Goal: Register for event/course

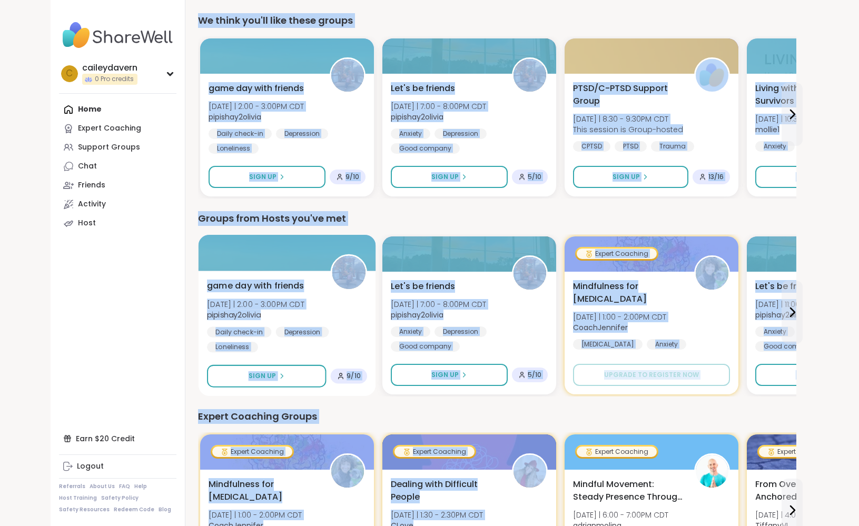
scroll to position [110, 0]
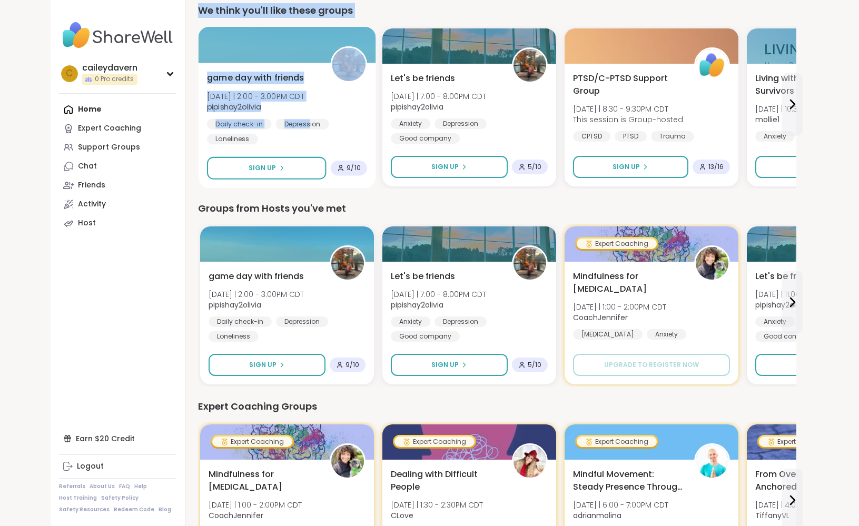
drag, startPoint x: 385, startPoint y: 100, endPoint x: 304, endPoint y: 114, distance: 81.7
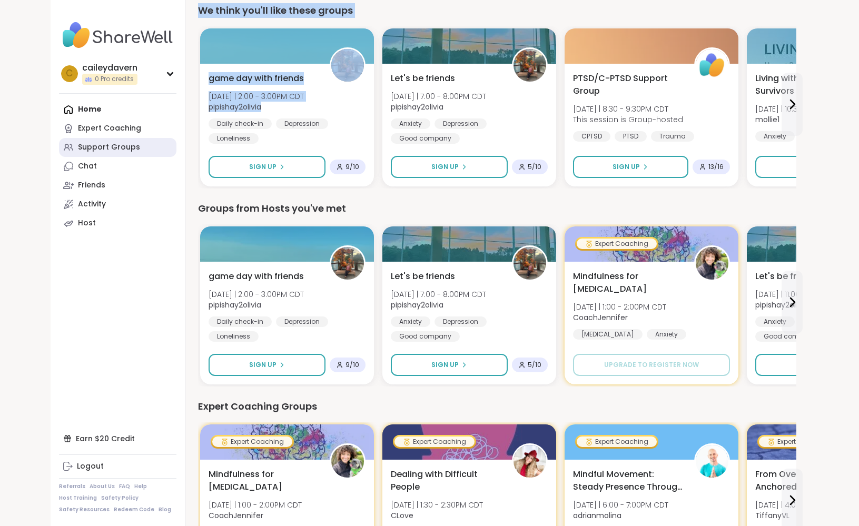
click at [131, 141] on link "Support Groups" at bounding box center [117, 147] width 117 height 19
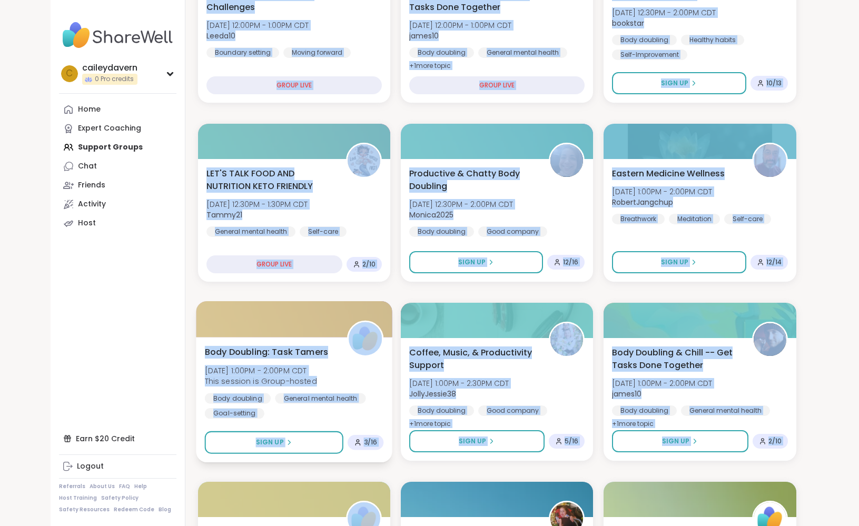
scroll to position [372, 0]
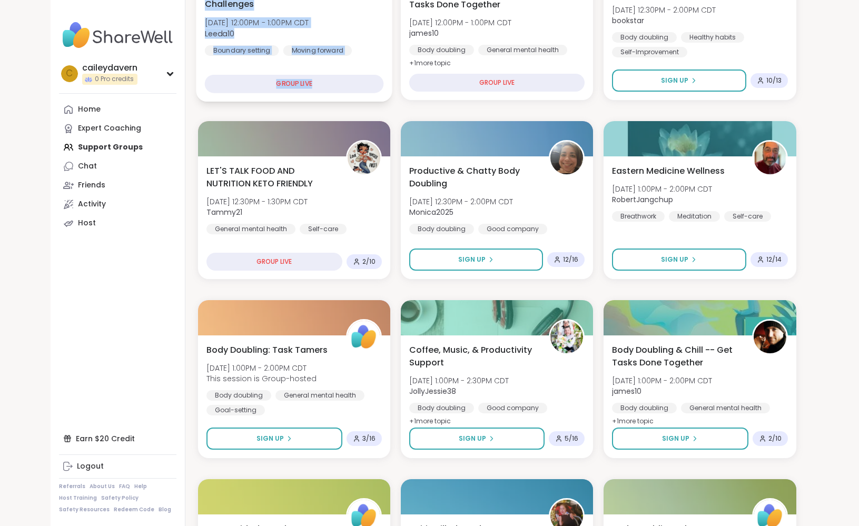
drag, startPoint x: 357, startPoint y: 335, endPoint x: 320, endPoint y: 97, distance: 240.9
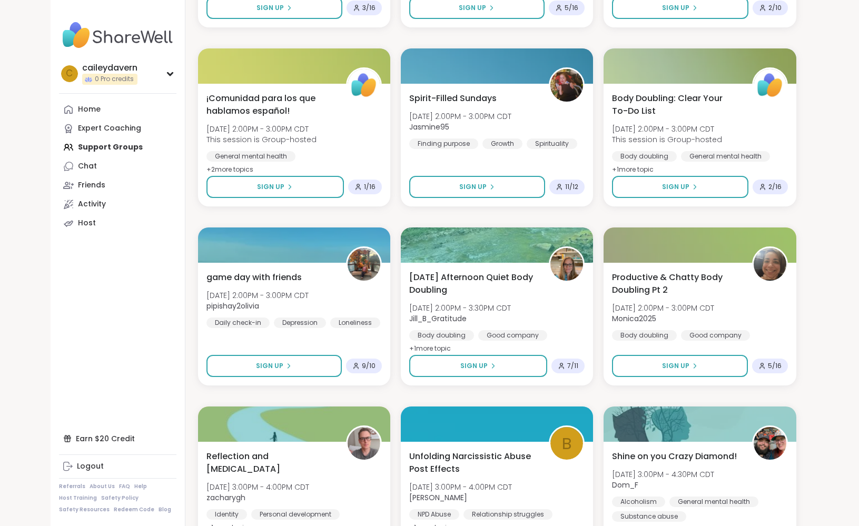
scroll to position [877, 0]
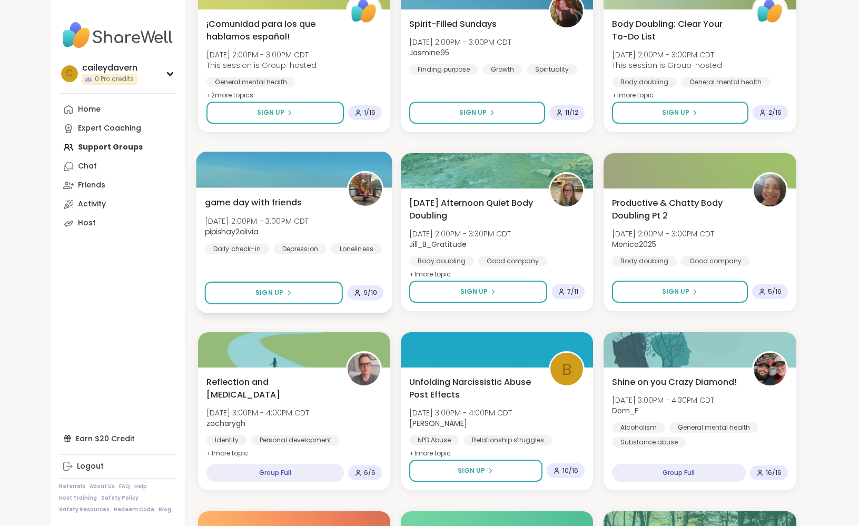
click at [359, 197] on img at bounding box center [364, 189] width 33 height 33
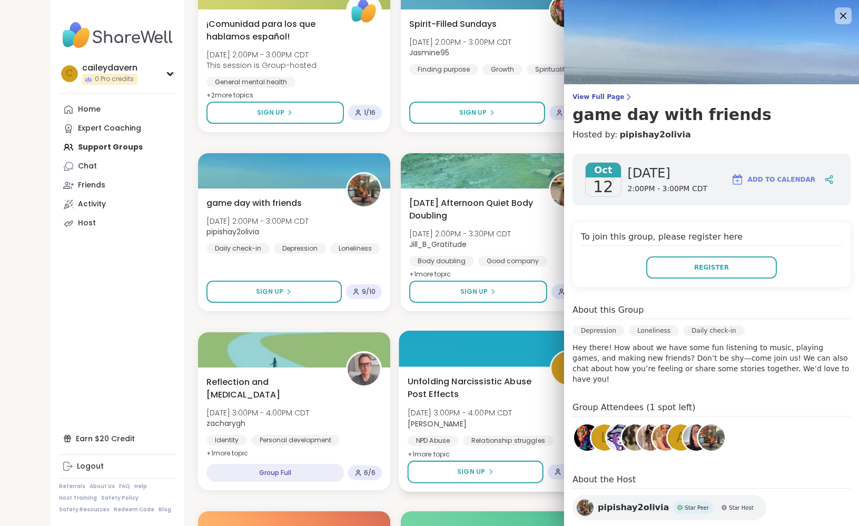
click at [491, 394] on span "Unfolding Narcissistic Abuse Post Effects" at bounding box center [472, 388] width 131 height 26
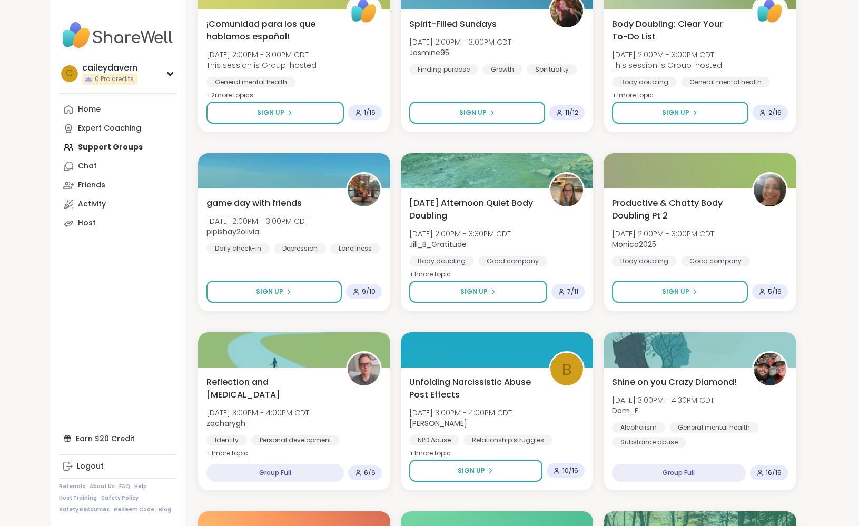
click at [411, 329] on div "BRandomness Unstable Connection Open Forum [DATE] 11:00AM - 12:30PM CDT BRandom…" at bounding box center [497, 321] width 598 height 2127
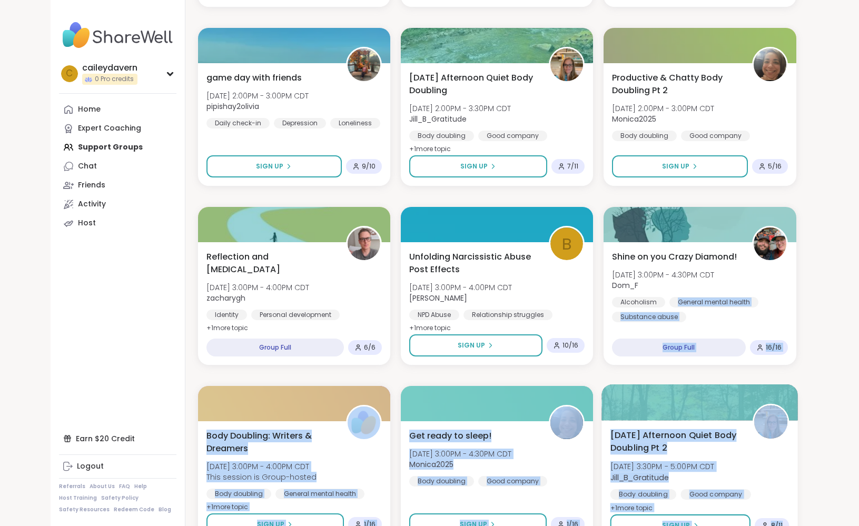
scroll to position [1018, 0]
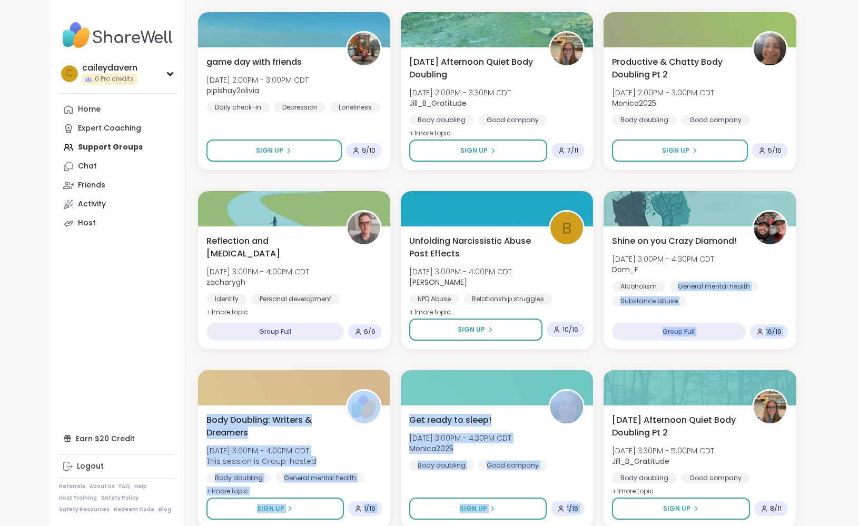
drag, startPoint x: 806, startPoint y: 405, endPoint x: 830, endPoint y: 361, distance: 49.9
click at [830, 361] on div "caileydavern 0 Pro credits c caileydavern 0 Pro credits Profile Membership Sett…" at bounding box center [429, 134] width 859 height 2305
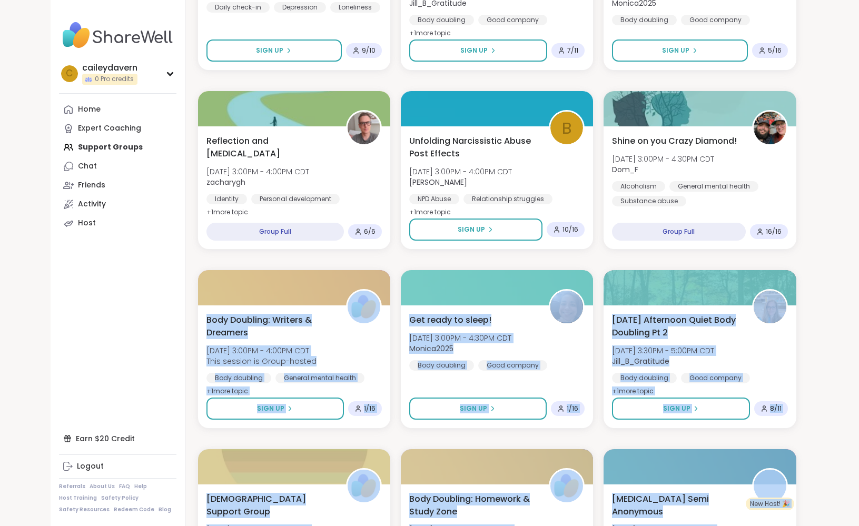
scroll to position [1138, 0]
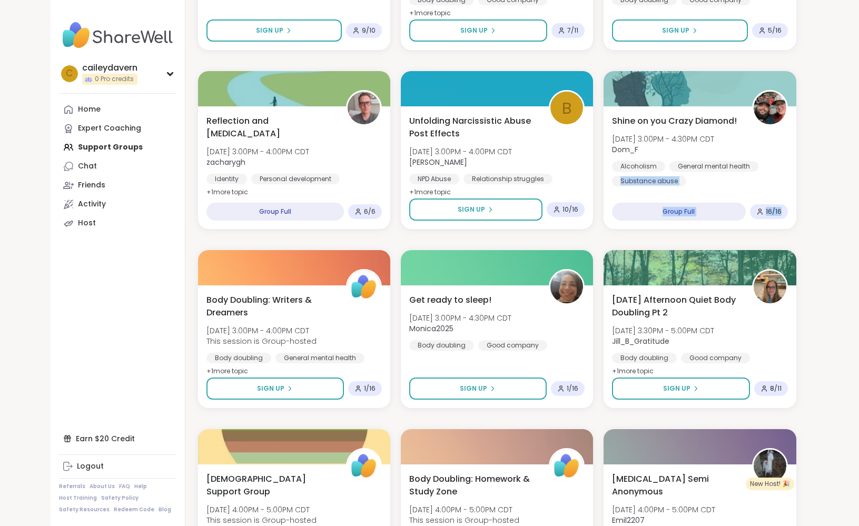
drag, startPoint x: 840, startPoint y: 388, endPoint x: 818, endPoint y: 192, distance: 197.1
click at [818, 192] on div "caileydavern 0 Pro credits c caileydavern 0 Pro credits Profile Membership Sett…" at bounding box center [429, 14] width 859 height 2305
